Goal: Information Seeking & Learning: Find specific fact

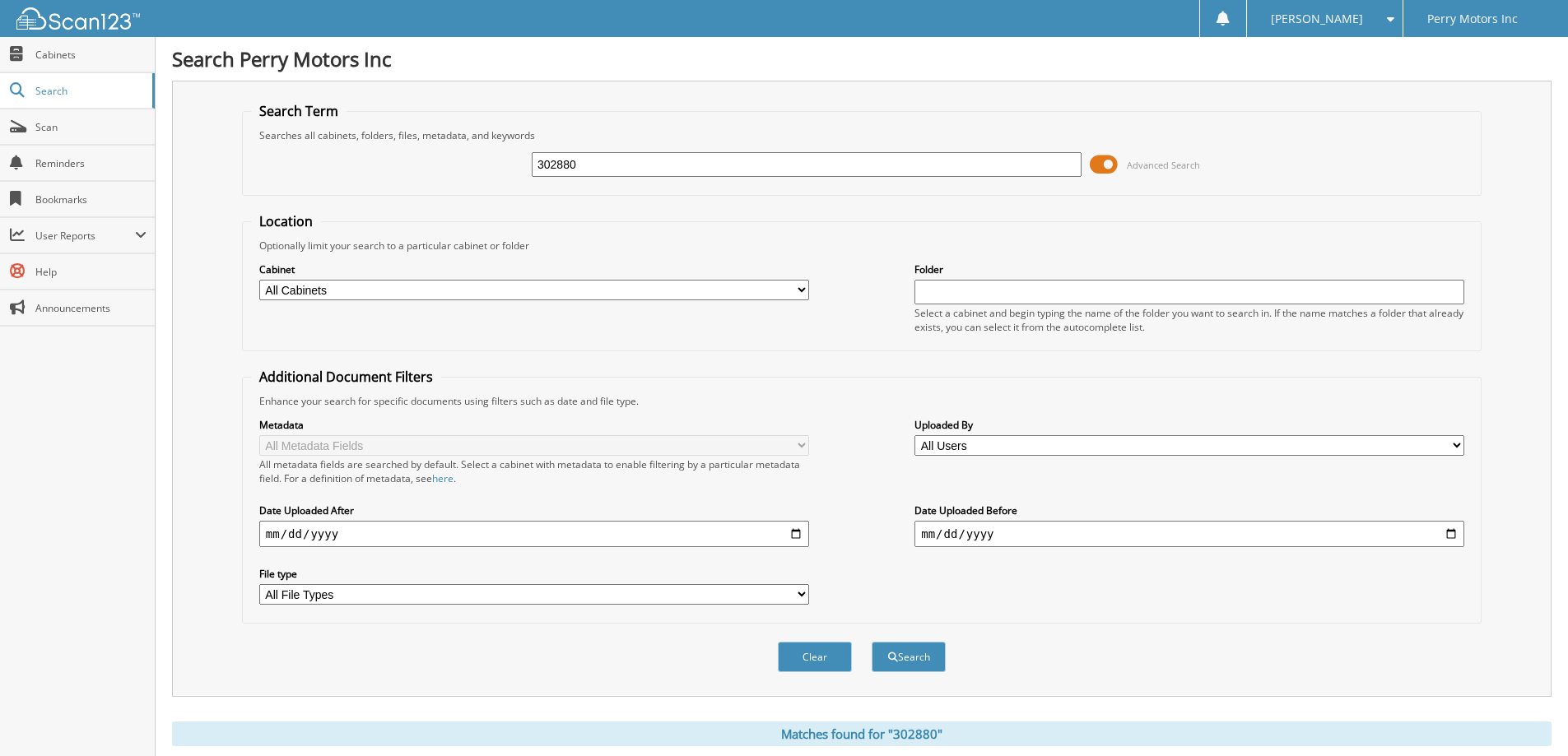
click at [601, 170] on input "302880" at bounding box center [806, 164] width 550 height 25
type input "30966"
click at [871, 642] on button "Search" at bounding box center [908, 656] width 74 height 30
click at [586, 172] on input "30966" at bounding box center [806, 164] width 550 height 25
type input "302966"
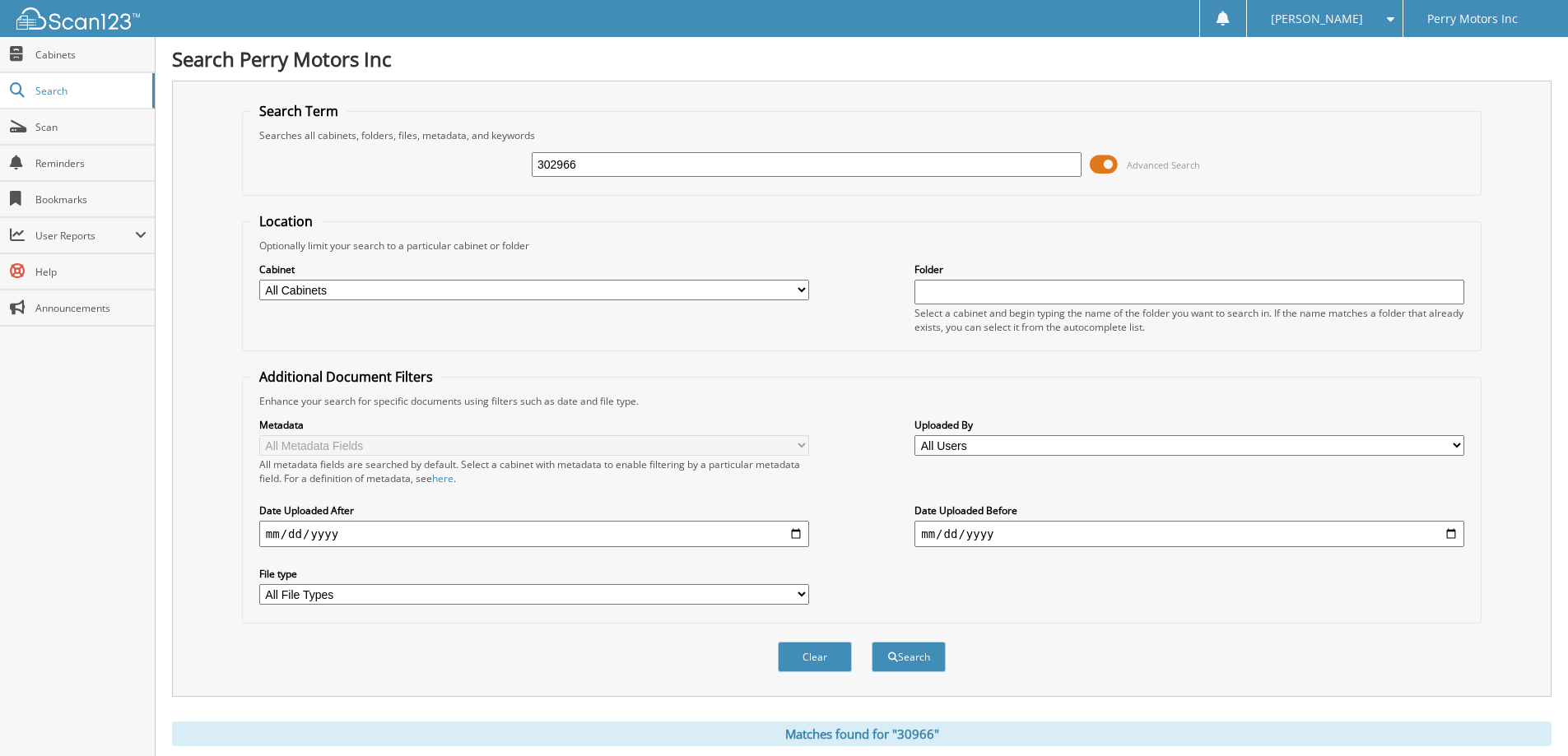
click at [871, 642] on button "Search" at bounding box center [908, 656] width 74 height 30
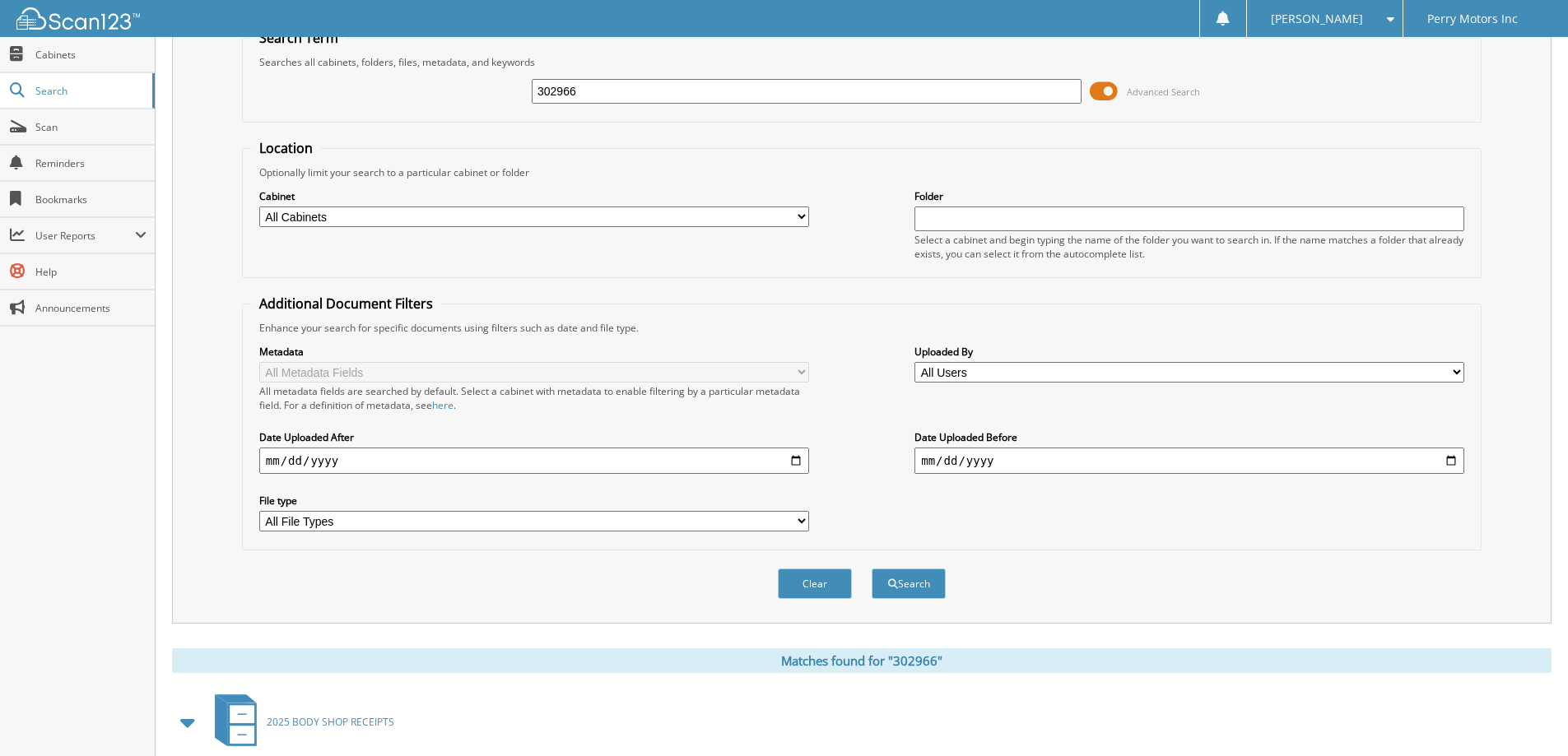
scroll to position [323, 0]
